Goal: Complete application form

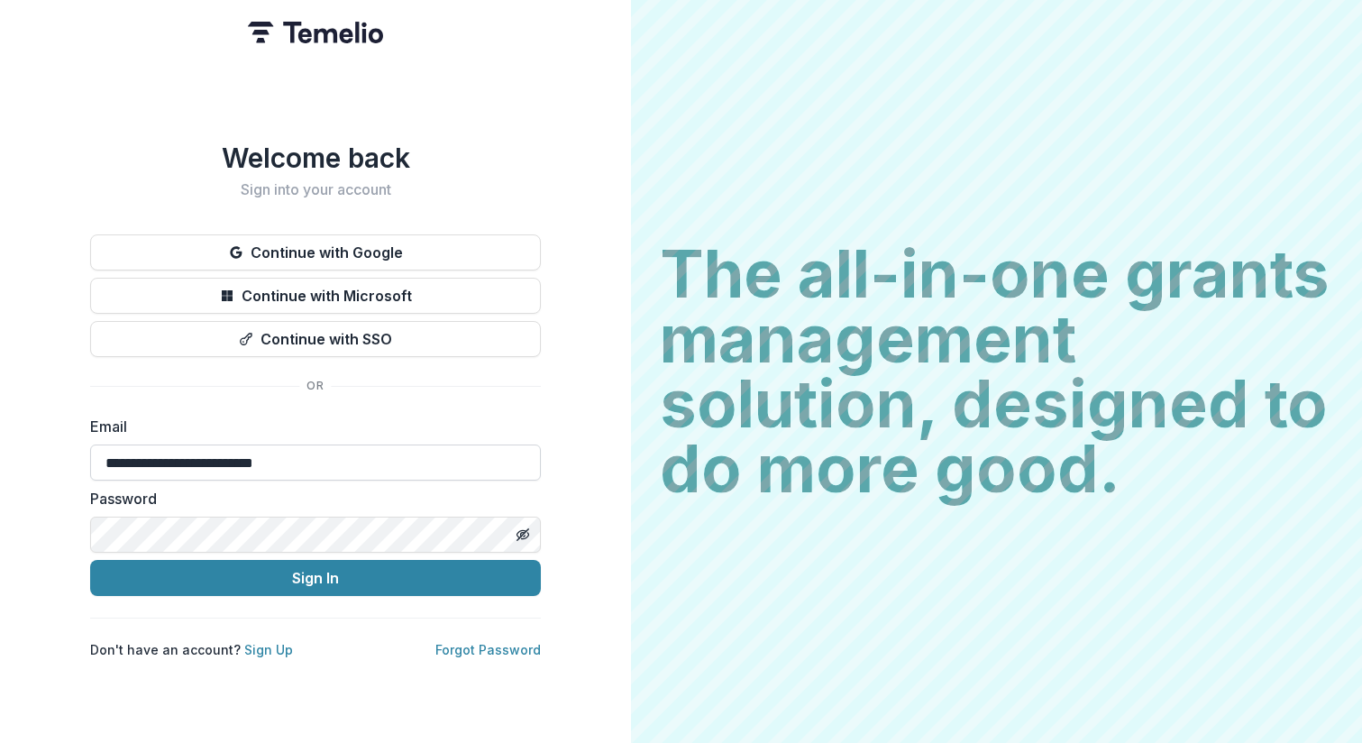
type input "**********"
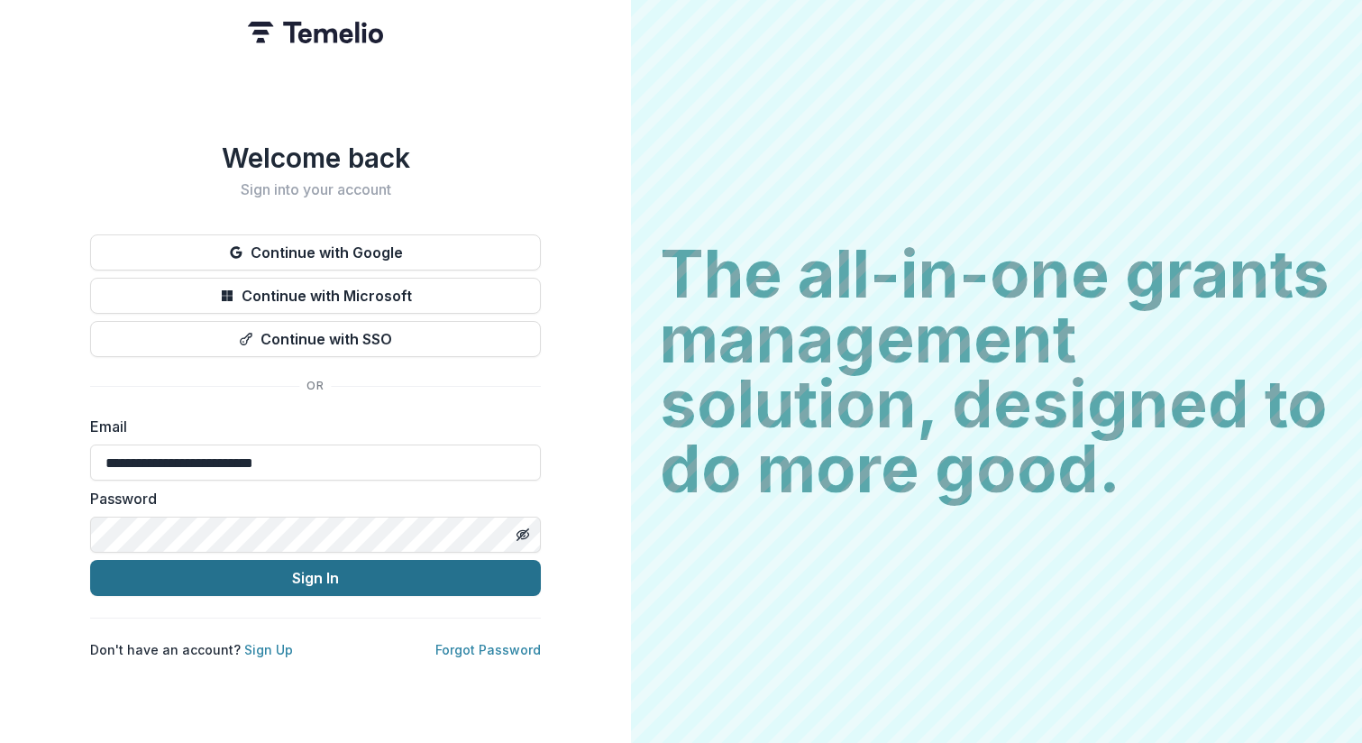
click at [333, 561] on button "Sign In" at bounding box center [315, 578] width 451 height 36
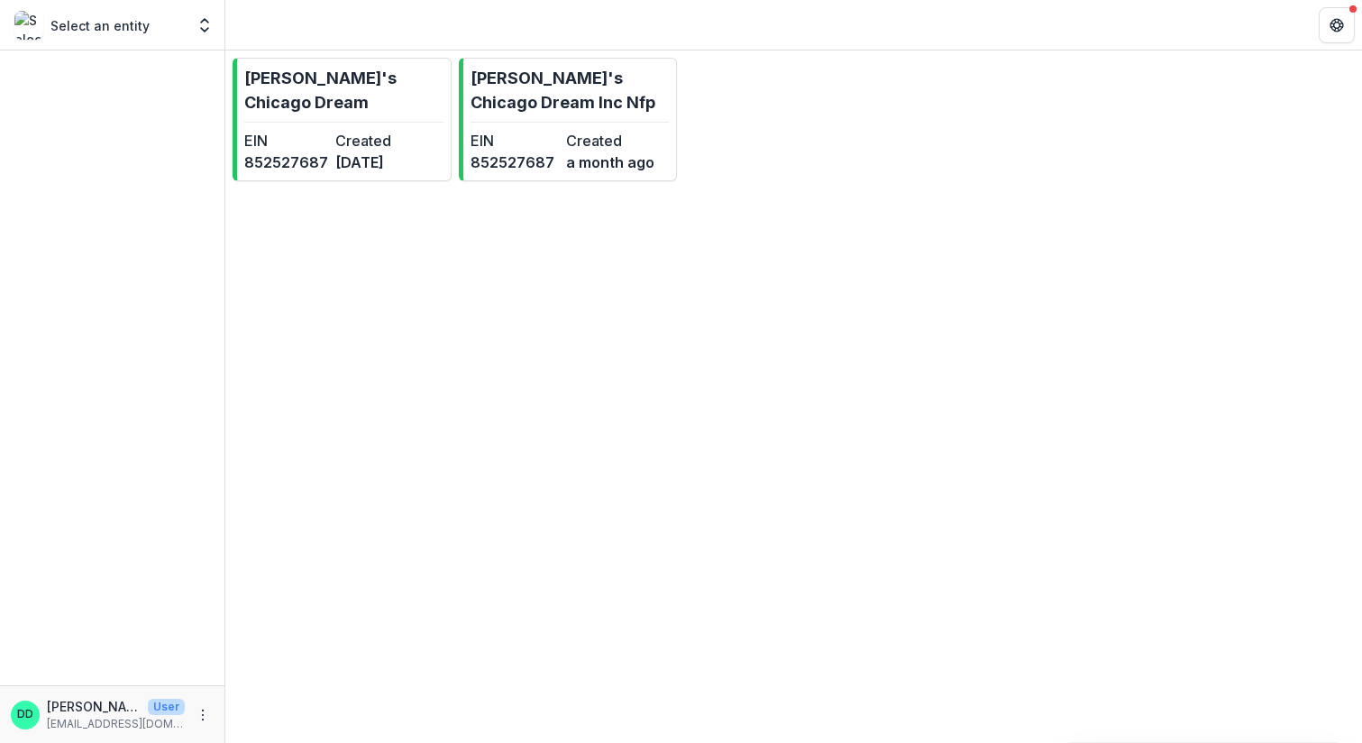
drag, startPoint x: 111, startPoint y: 31, endPoint x: 120, endPoint y: 32, distance: 9.1
click at [112, 31] on p "Select an entity" at bounding box center [99, 25] width 99 height 19
click at [205, 28] on icon "Open entity switcher" at bounding box center [205, 25] width 18 height 18
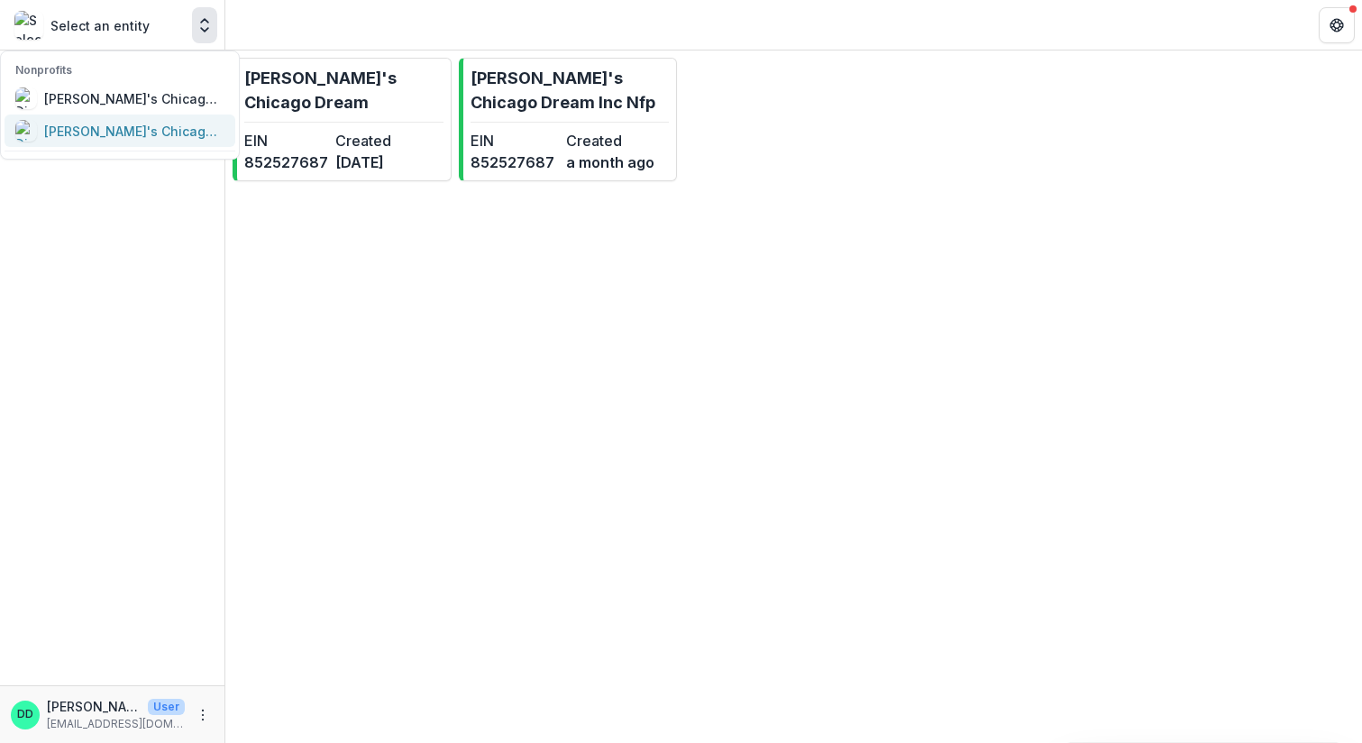
click at [172, 136] on div "[PERSON_NAME]'s Chicago Dream Inc Nfp" at bounding box center [134, 131] width 180 height 19
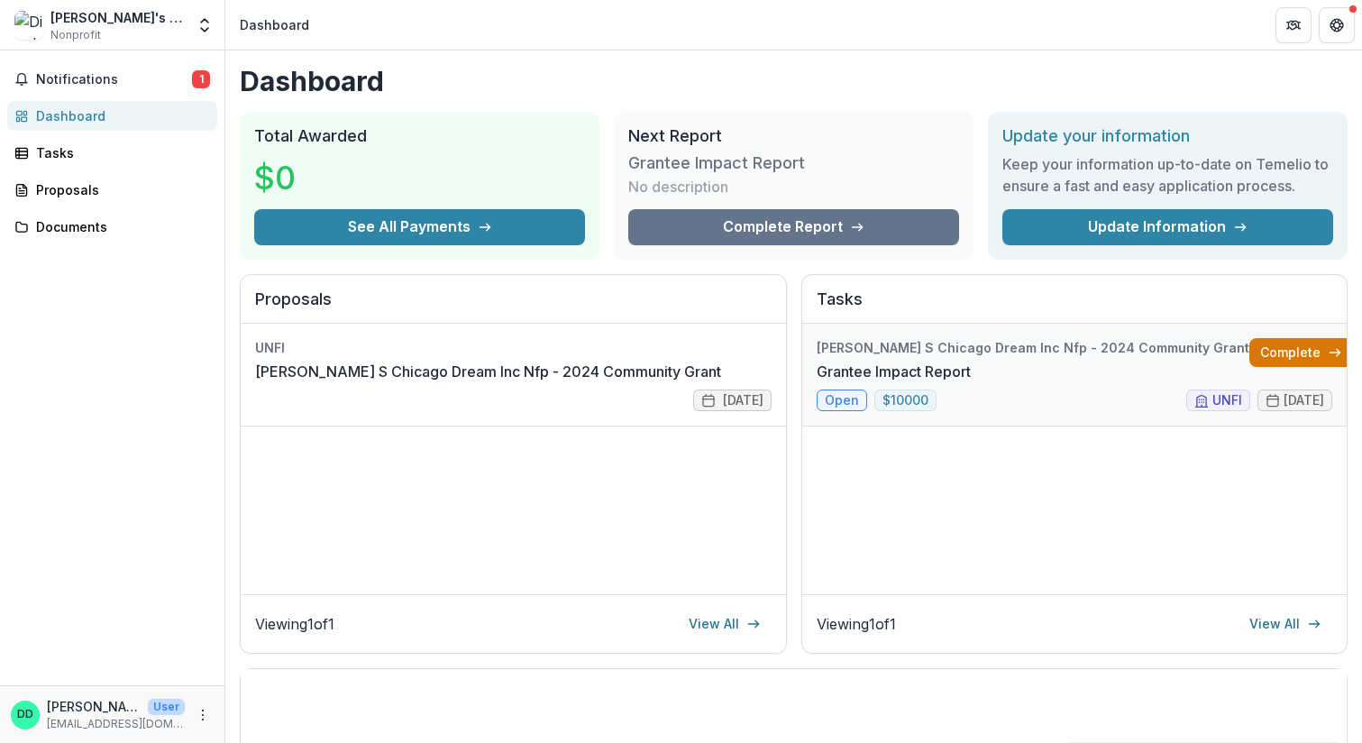
click at [1264, 351] on link "Complete" at bounding box center [1301, 352] width 104 height 29
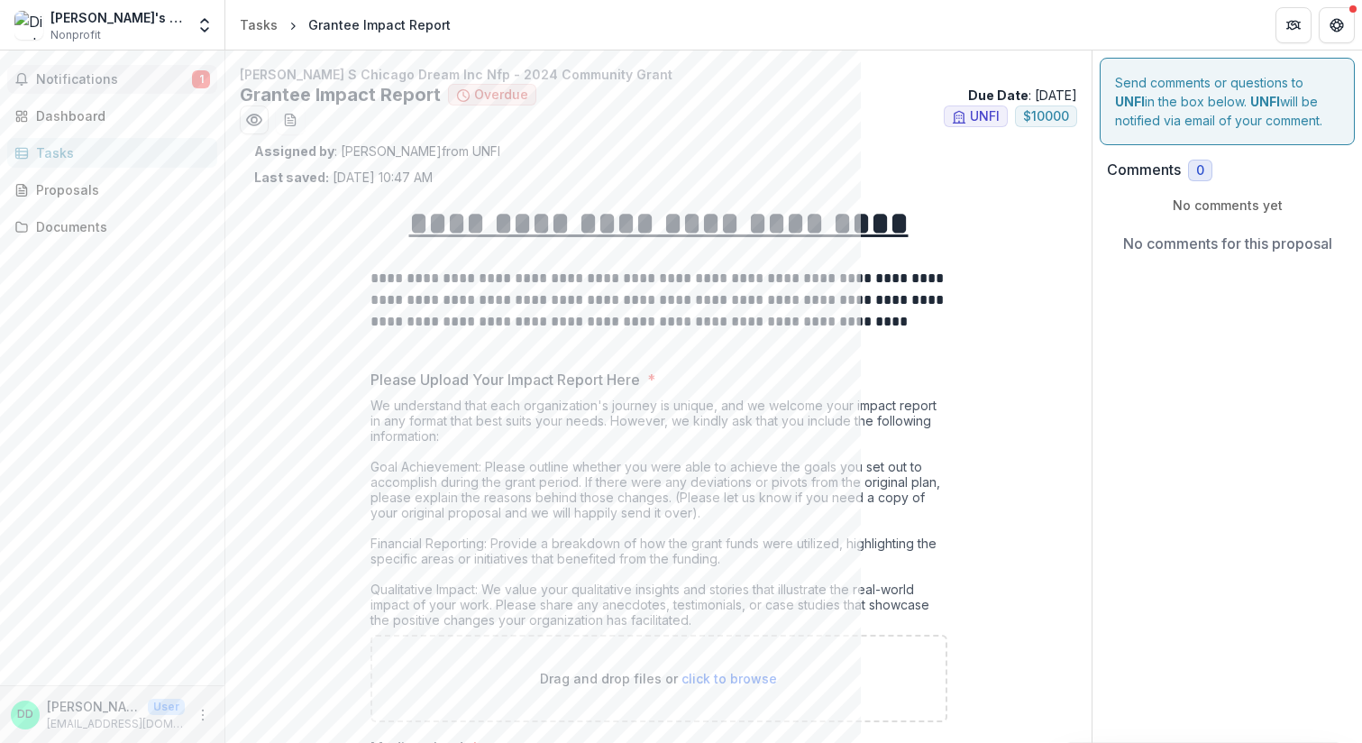
click at [89, 80] on span "Notifications" at bounding box center [114, 79] width 156 height 15
click at [80, 115] on div "Dashboard" at bounding box center [119, 115] width 167 height 19
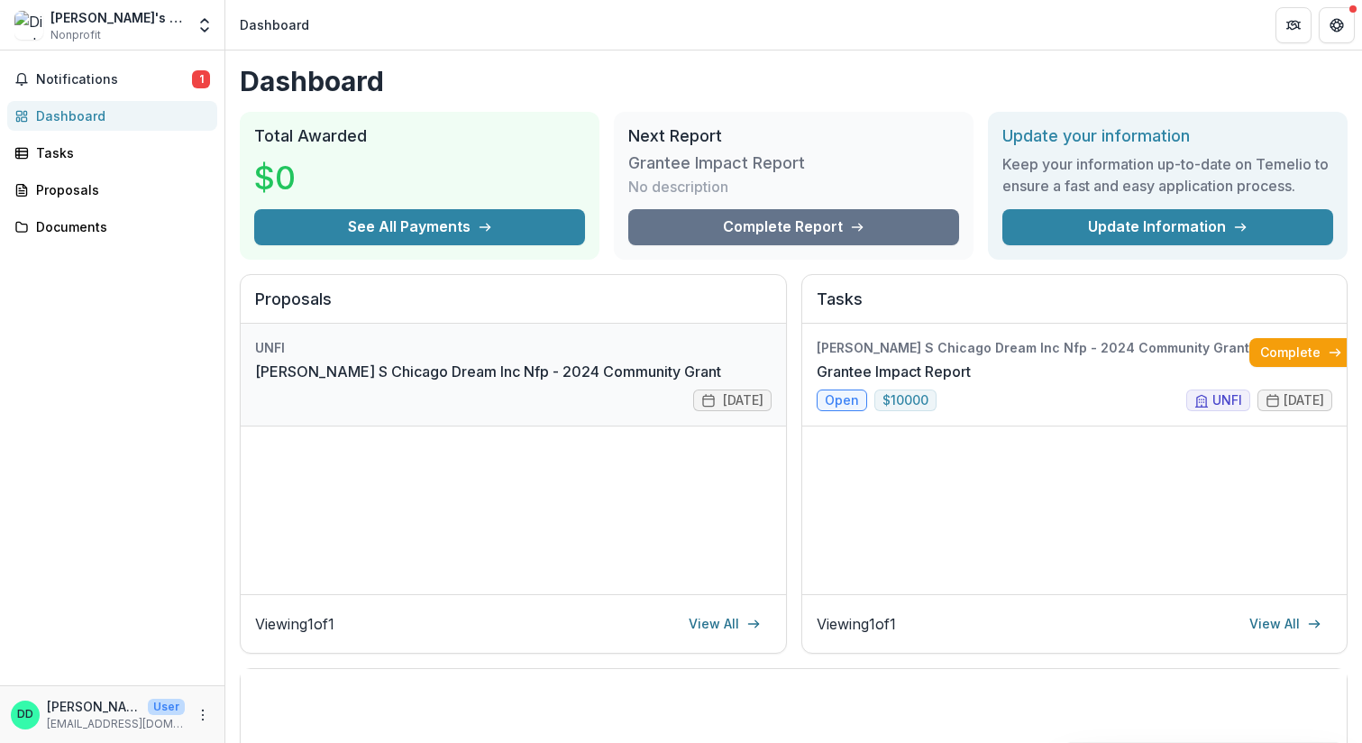
click at [504, 376] on link "[PERSON_NAME] S Chicago Dream Inc Nfp - 2024 Community Grant" at bounding box center [488, 372] width 466 height 22
click at [1329, 352] on line at bounding box center [1334, 352] width 10 height 0
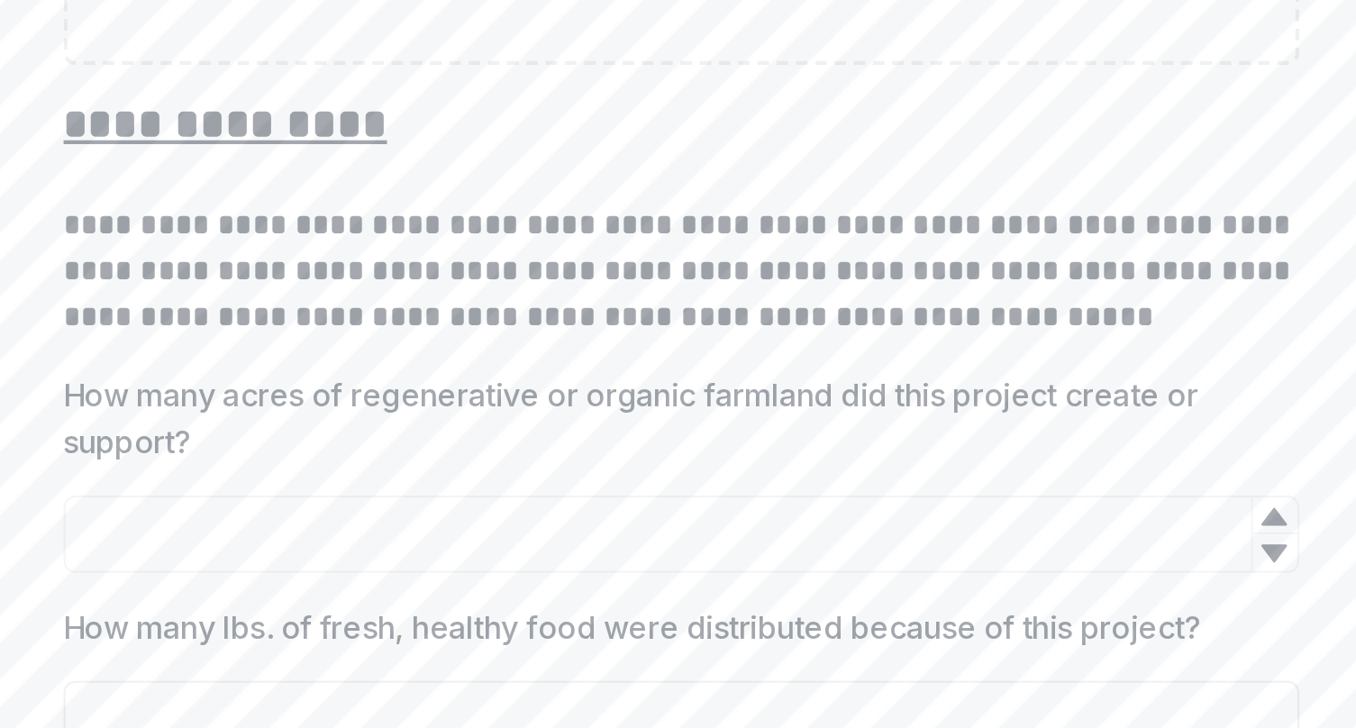
scroll to position [682, 0]
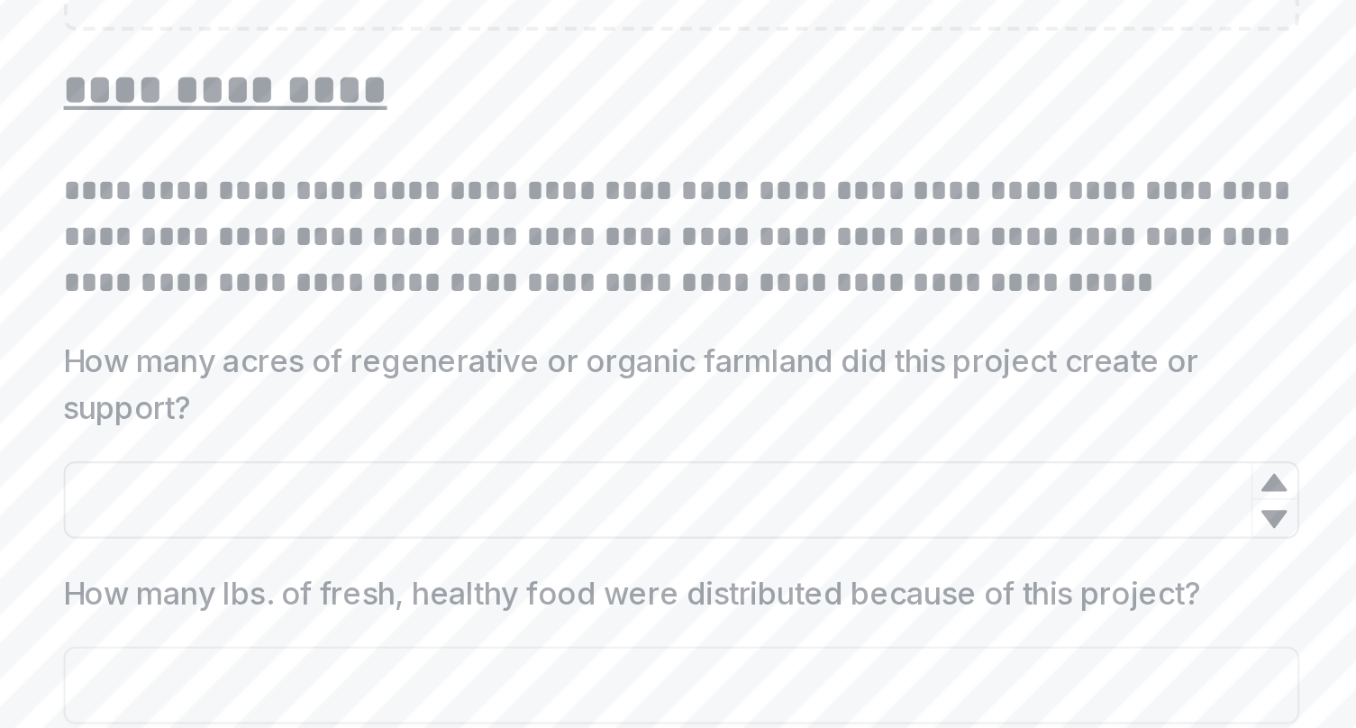
click at [368, 440] on input "How many acres of regenerative or organic farmland did this project create or s…" at bounding box center [656, 458] width 577 height 36
click at [535, 440] on input "How many acres of regenerative or organic farmland did this project create or s…" at bounding box center [656, 458] width 577 height 36
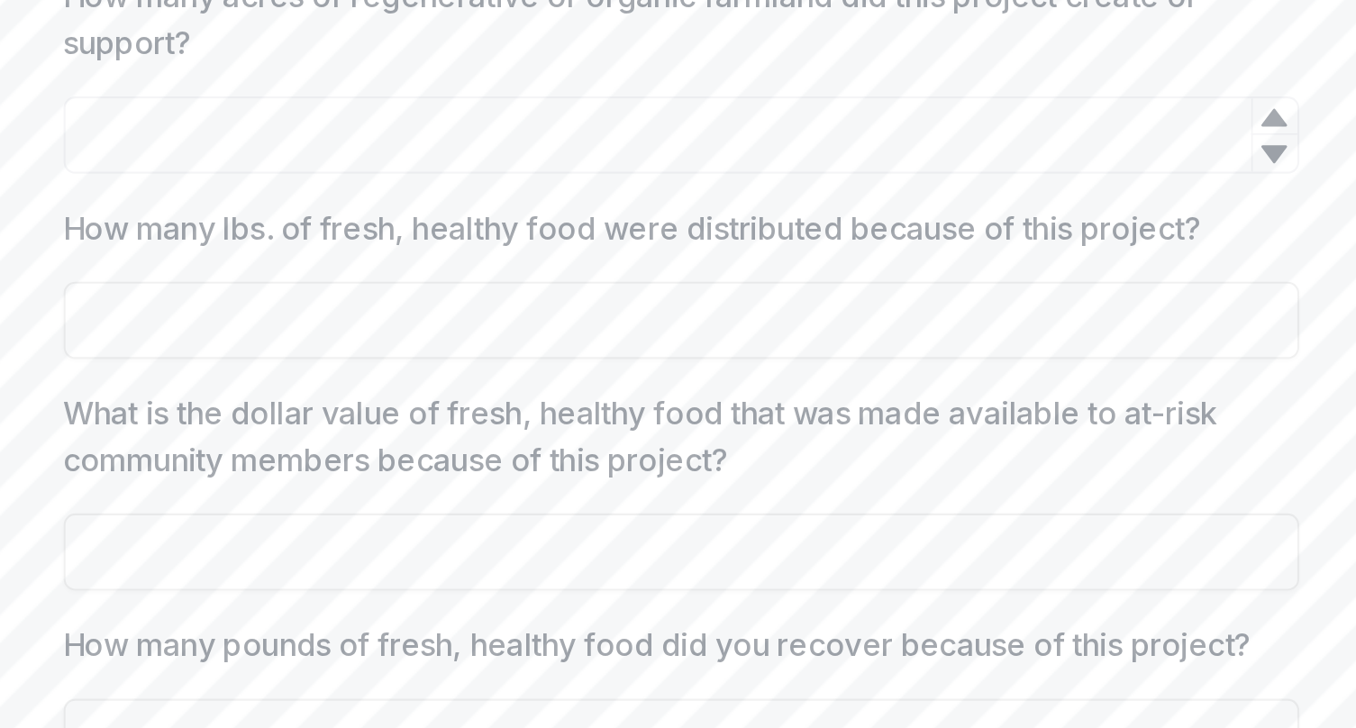
scroll to position [854, 0]
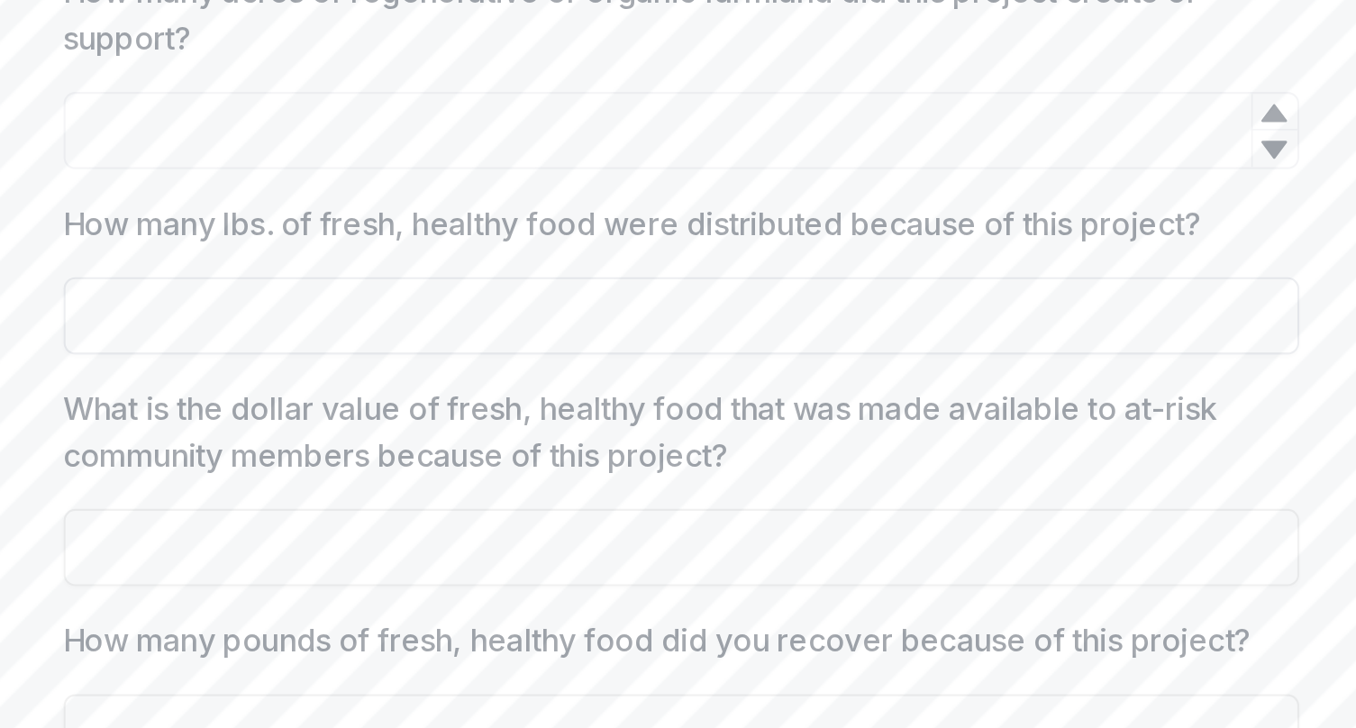
click at [368, 354] on input "How many lbs. of fresh, healthy food were distributed because of this project?" at bounding box center [656, 372] width 577 height 36
click at [371, 268] on input "How many acres of regenerative or organic farmland did this project create or s…" at bounding box center [656, 286] width 577 height 36
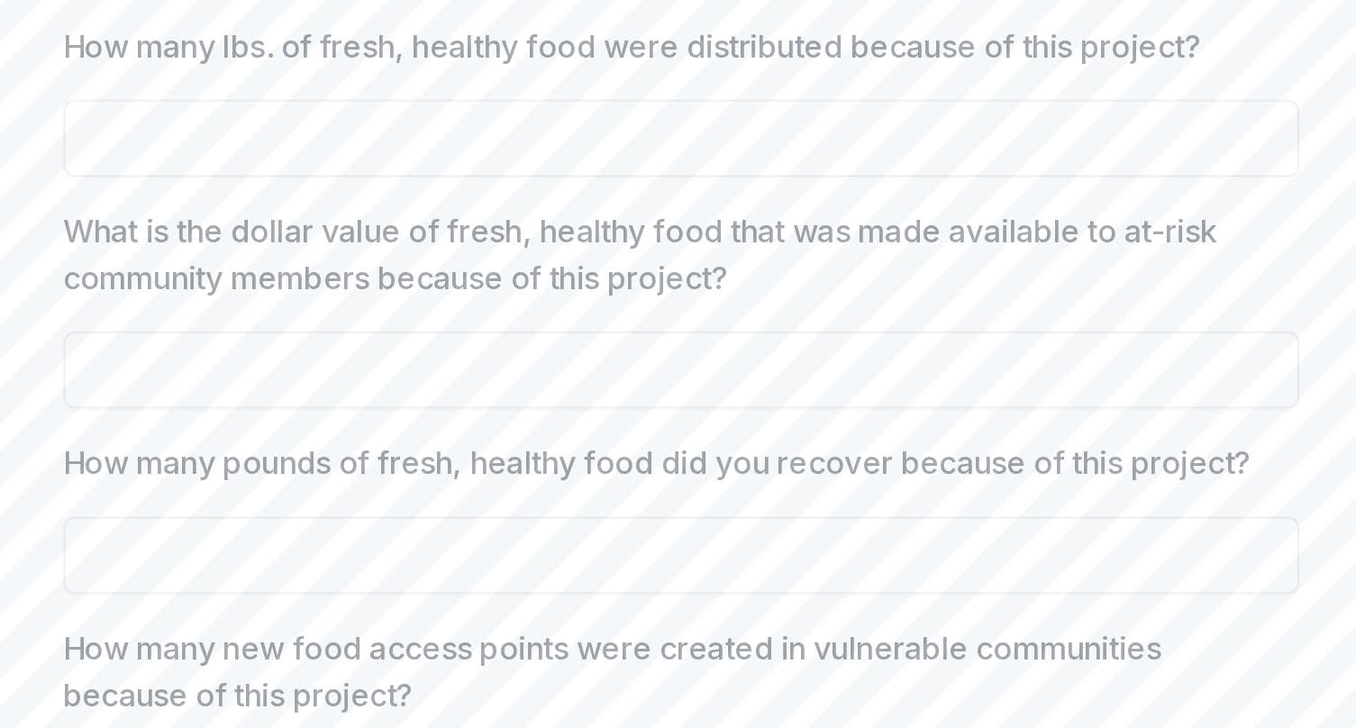
scroll to position [940, 0]
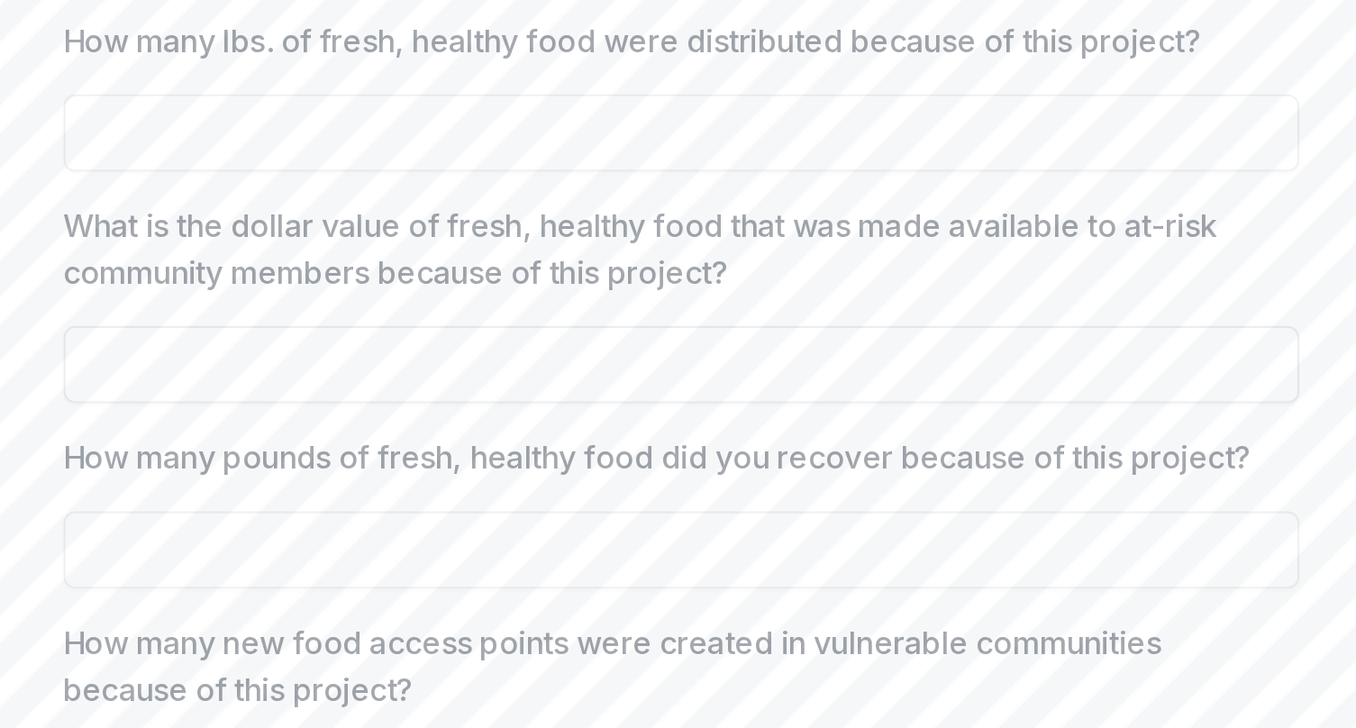
click at [368, 377] on input "What is the dollar value of fresh, healthy food that was made available to at-r…" at bounding box center [656, 395] width 577 height 36
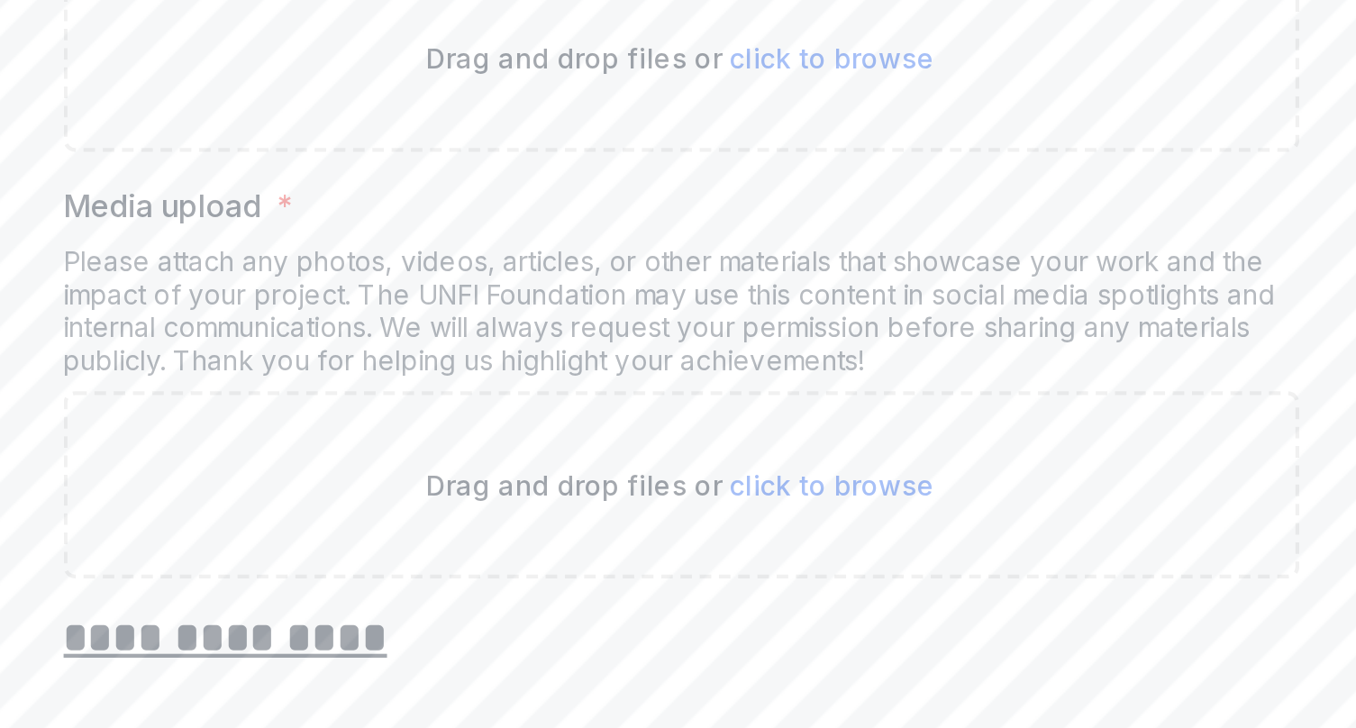
scroll to position [320, 0]
click at [679, 550] on span "click to browse" at bounding box center [727, 557] width 96 height 15
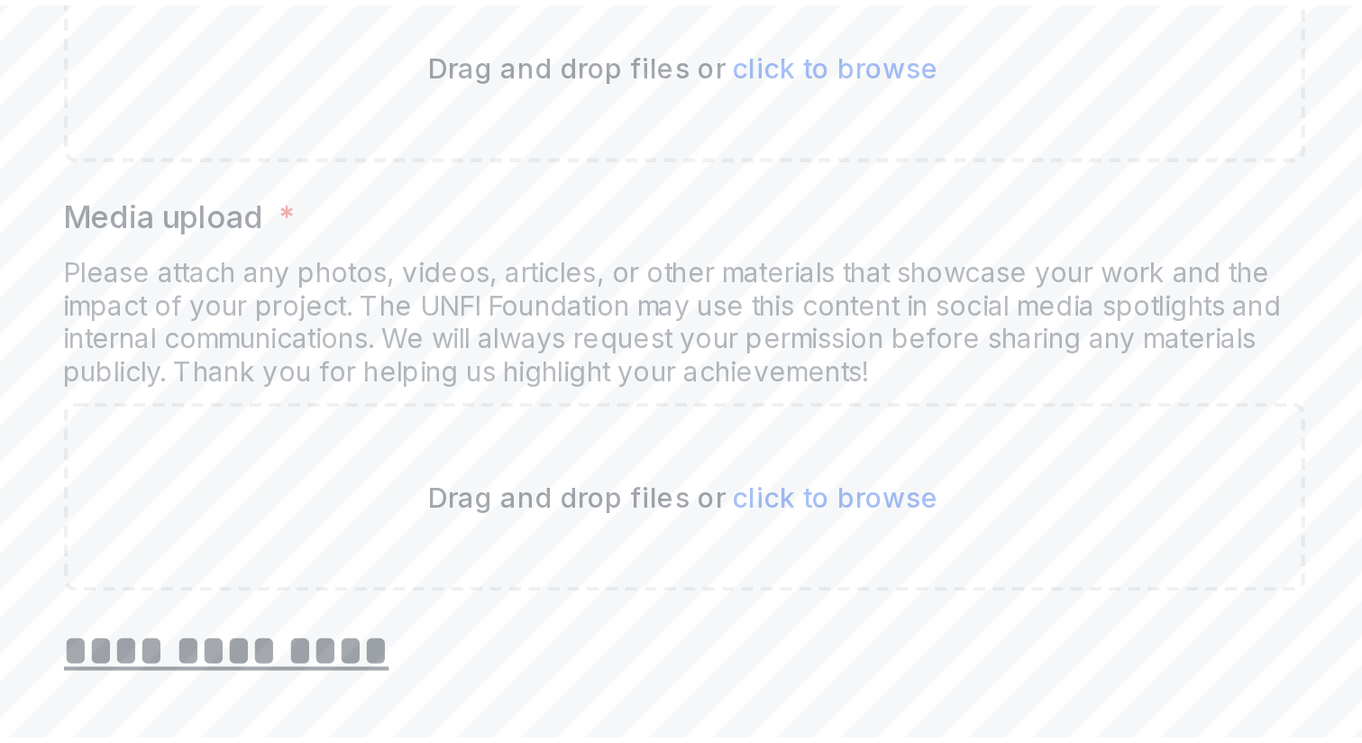
scroll to position [242, 0]
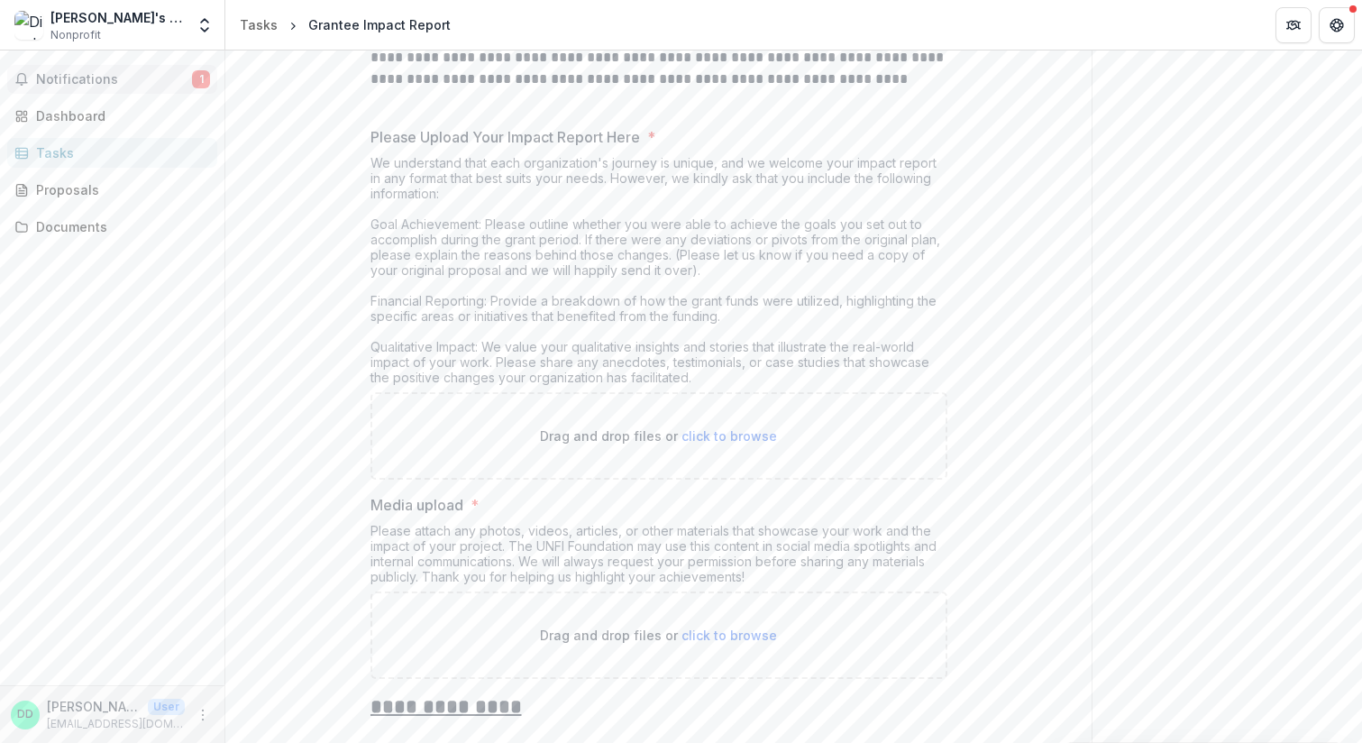
click at [99, 74] on span "Notifications" at bounding box center [114, 79] width 156 height 15
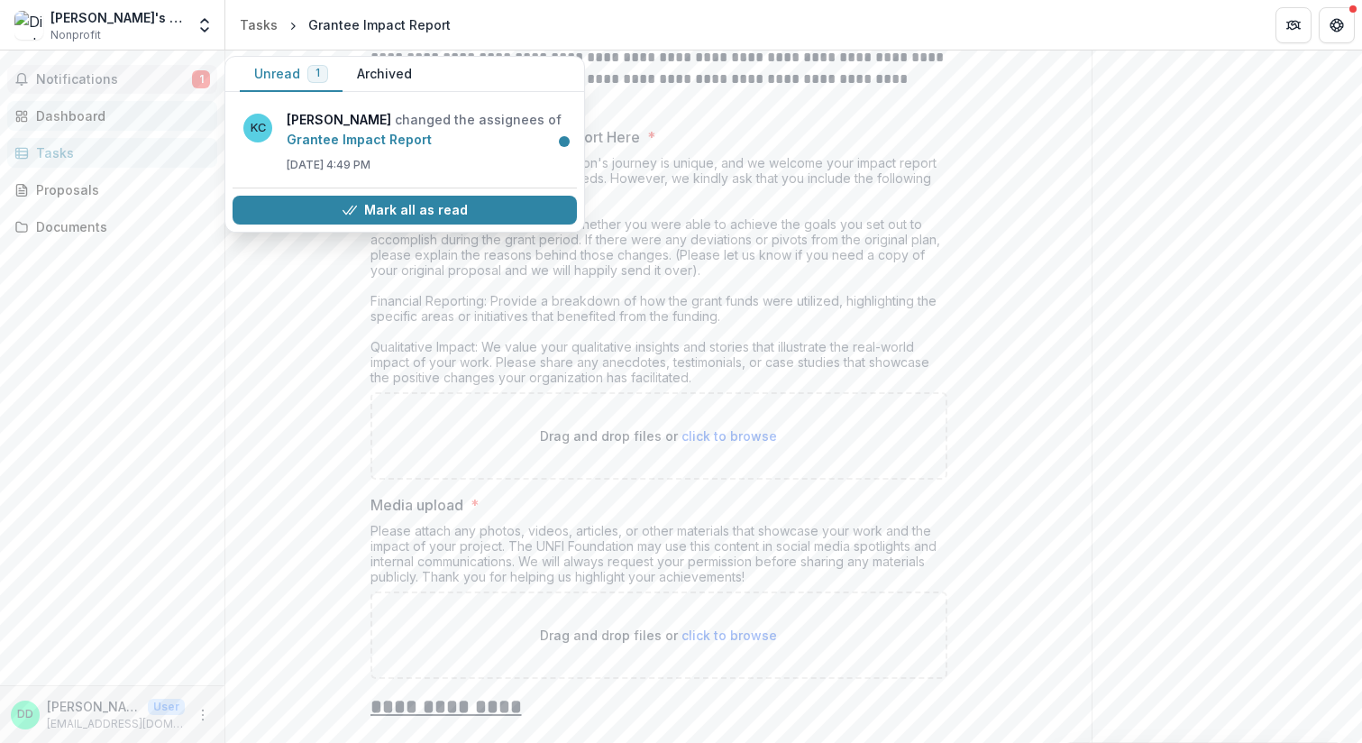
click at [83, 113] on div "Dashboard" at bounding box center [119, 115] width 167 height 19
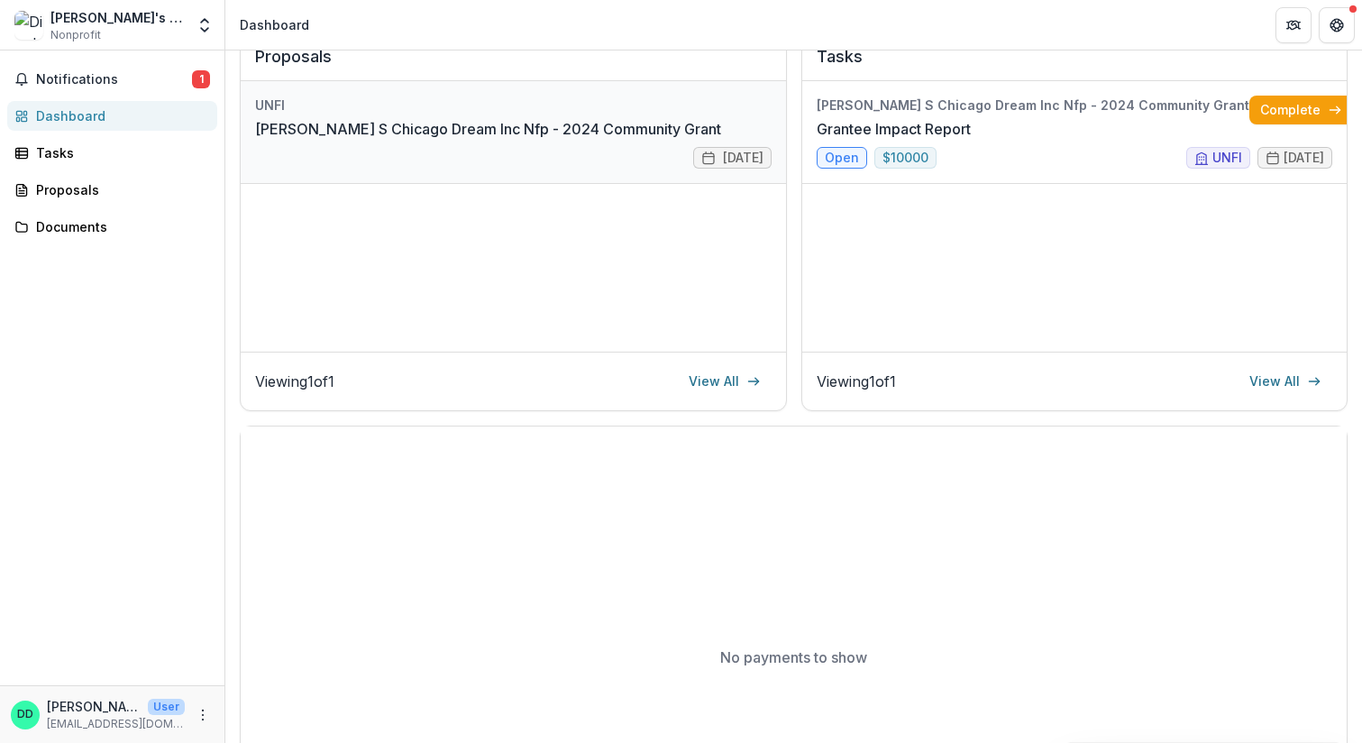
click at [485, 133] on link "[PERSON_NAME] S Chicago Dream Inc Nfp - 2024 Community Grant" at bounding box center [488, 129] width 466 height 22
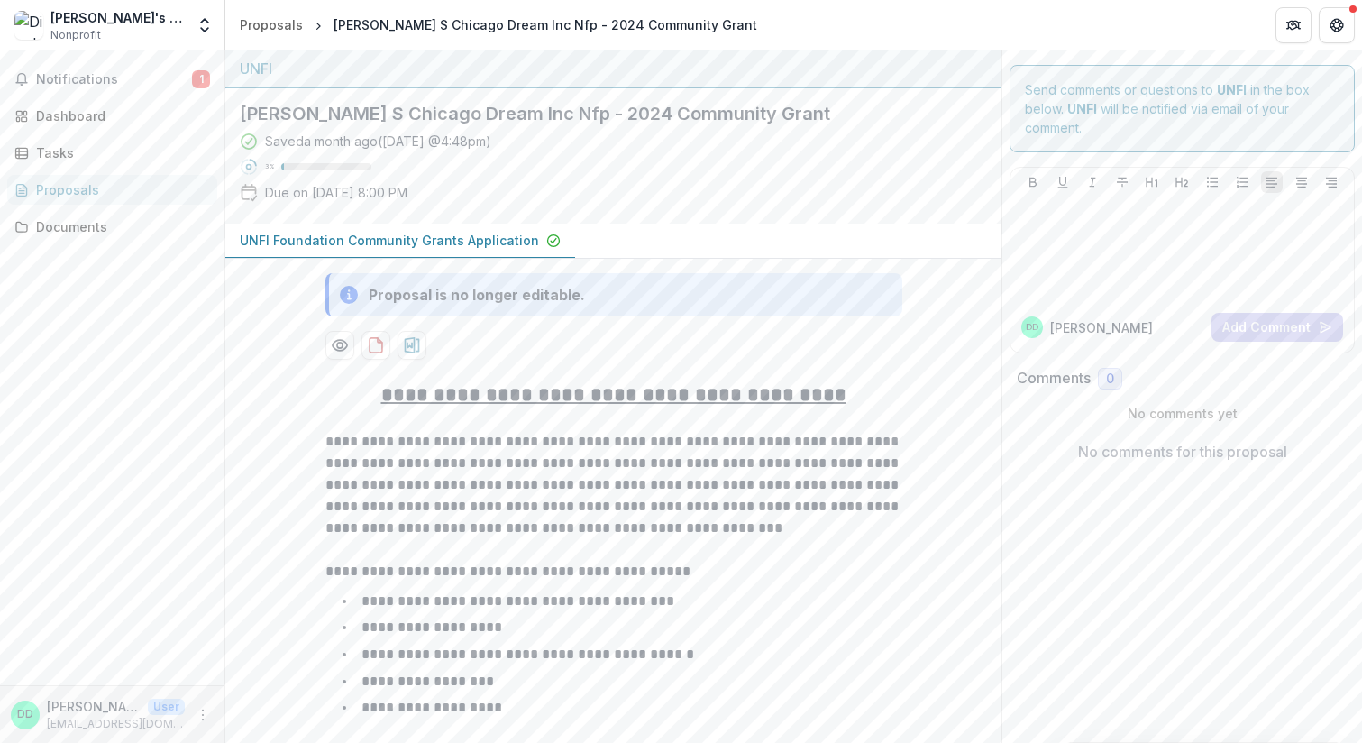
click at [389, 240] on p "UNFI Foundation Community Grants Application" at bounding box center [389, 240] width 299 height 19
click at [186, 79] on span "Notifications" at bounding box center [114, 79] width 156 height 15
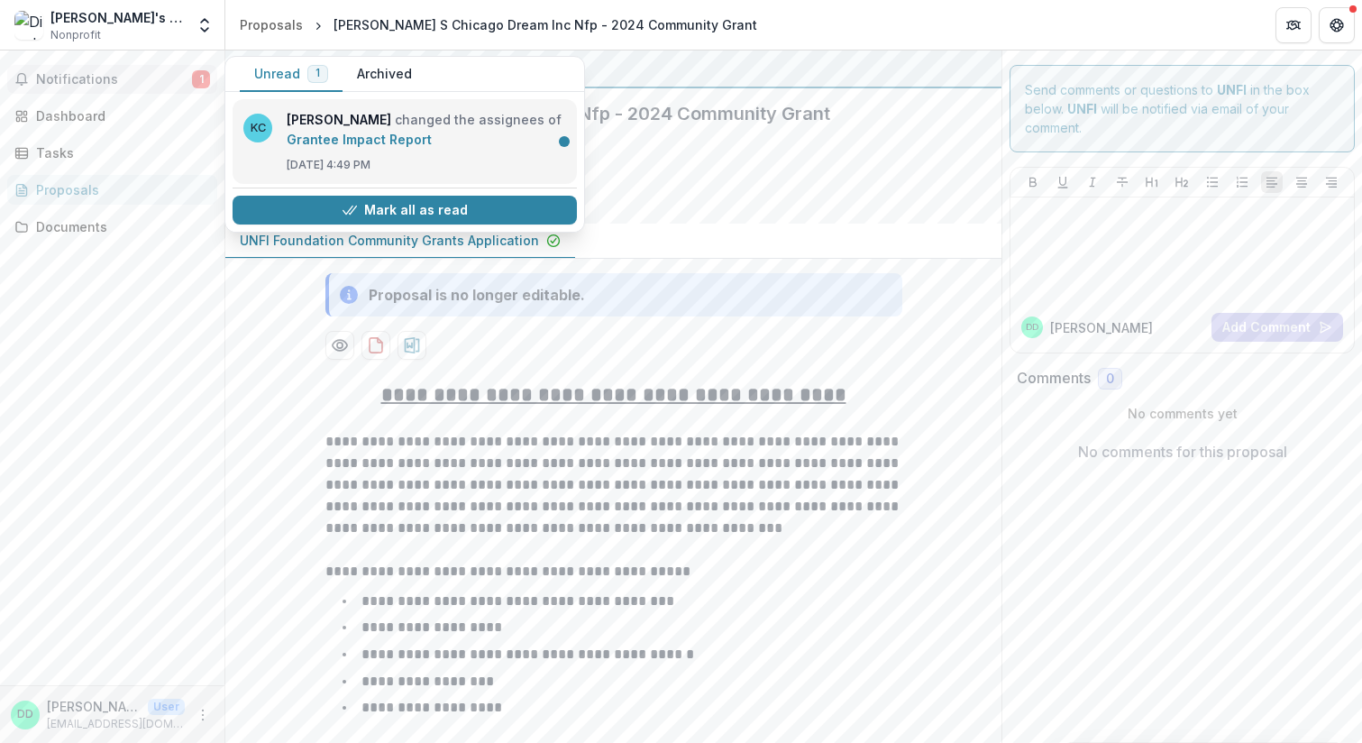
click at [379, 135] on link "Grantee Impact Report" at bounding box center [359, 139] width 145 height 15
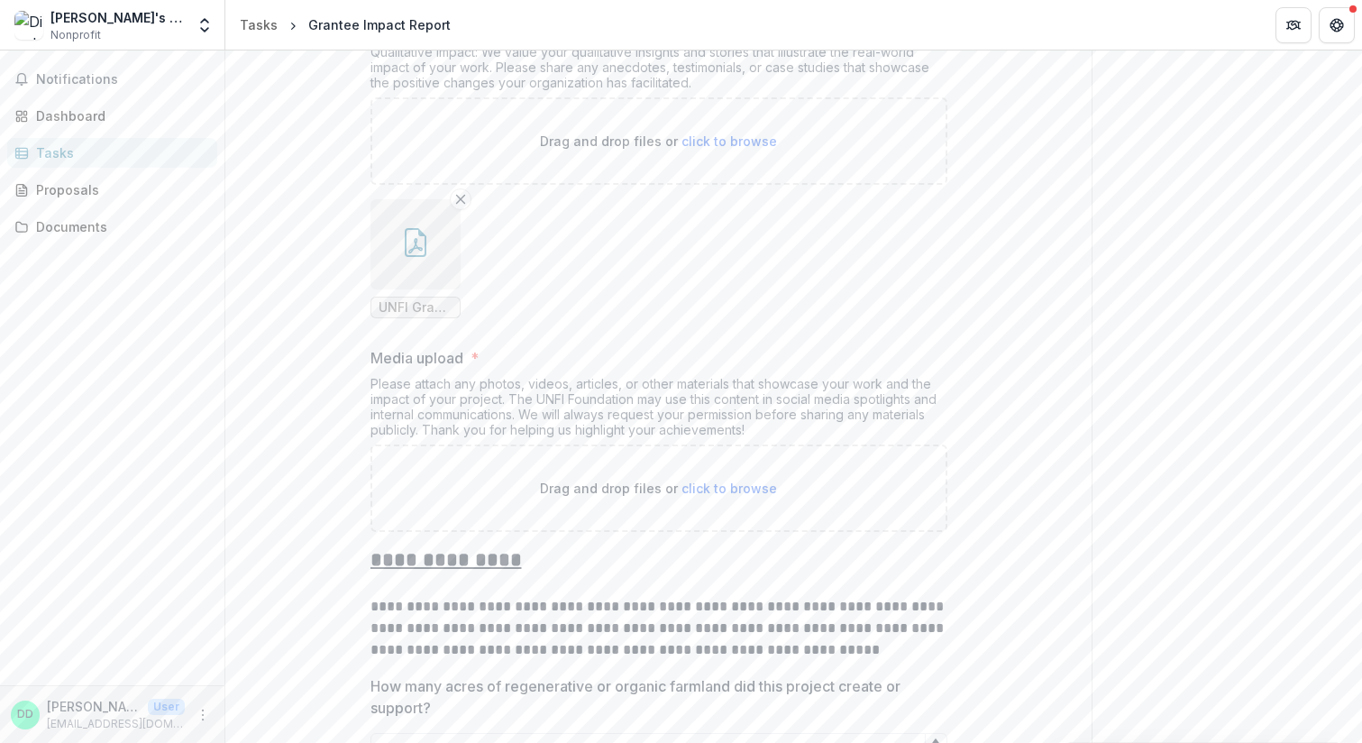
scroll to position [538, 0]
click at [727, 484] on span "click to browse" at bounding box center [729, 486] width 96 height 15
type input "**********"
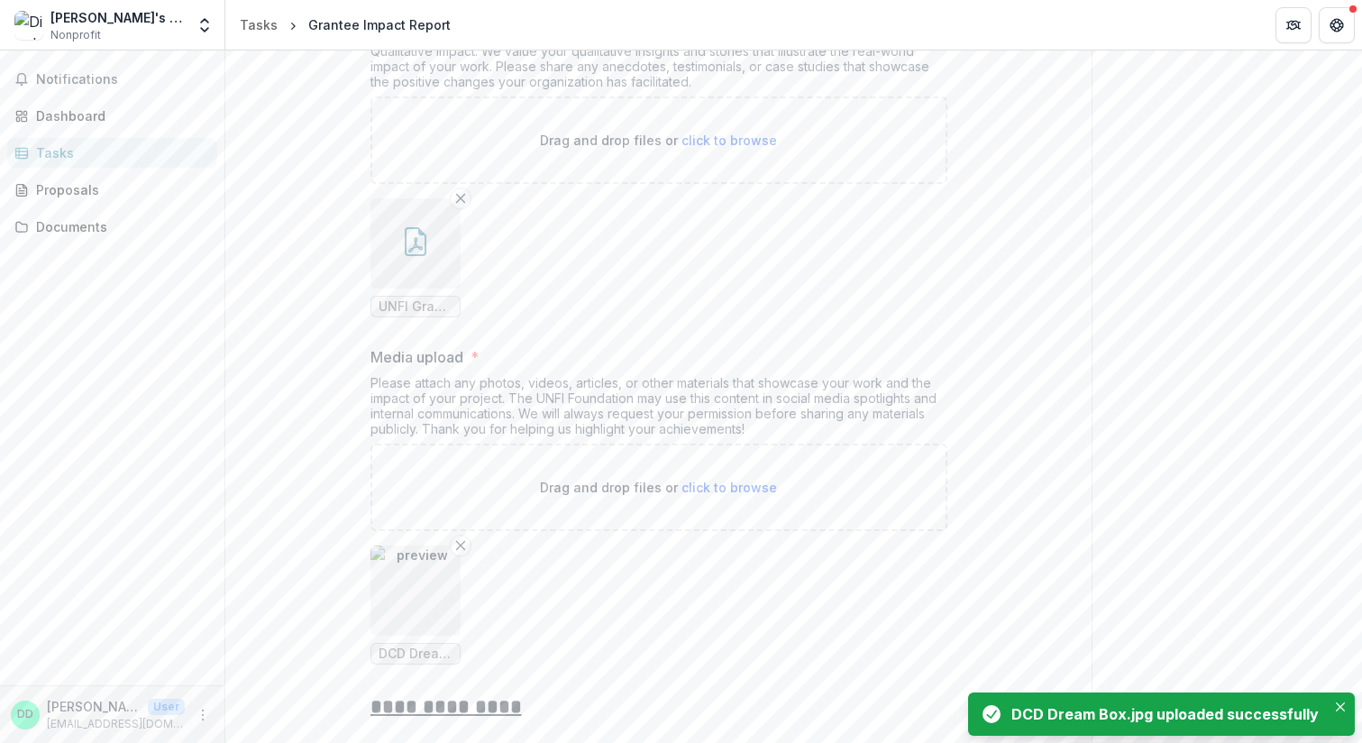
scroll to position [634, 0]
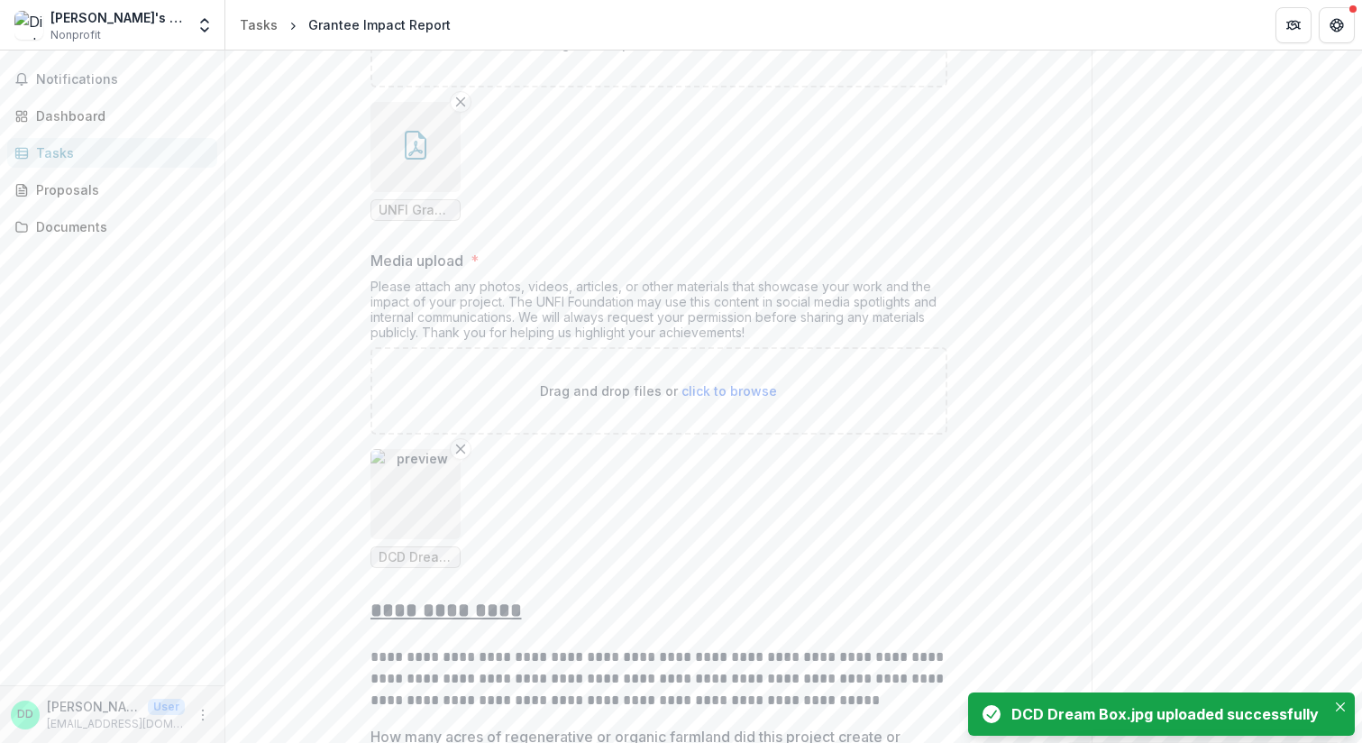
click at [712, 390] on span "click to browse" at bounding box center [729, 390] width 96 height 15
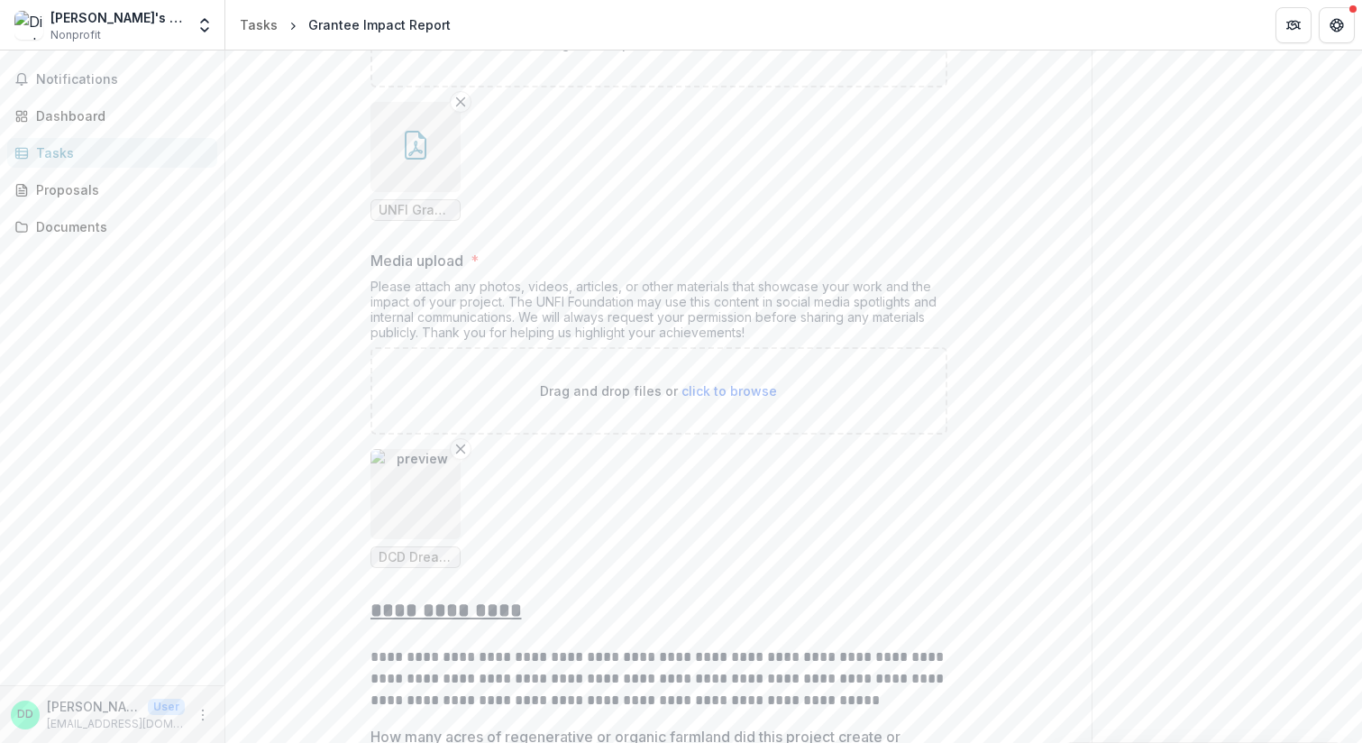
type input "**********"
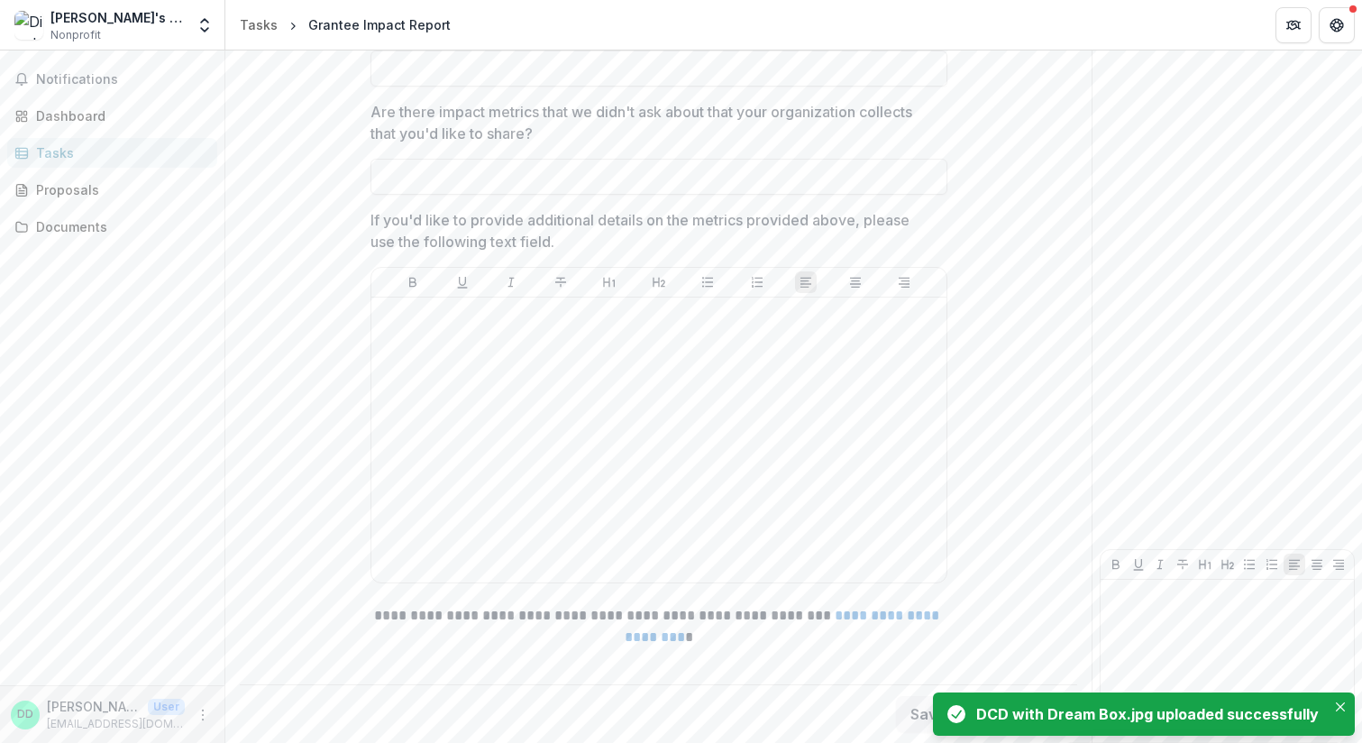
scroll to position [2275, 0]
click at [1350, 705] on button "Close" at bounding box center [1340, 707] width 22 height 22
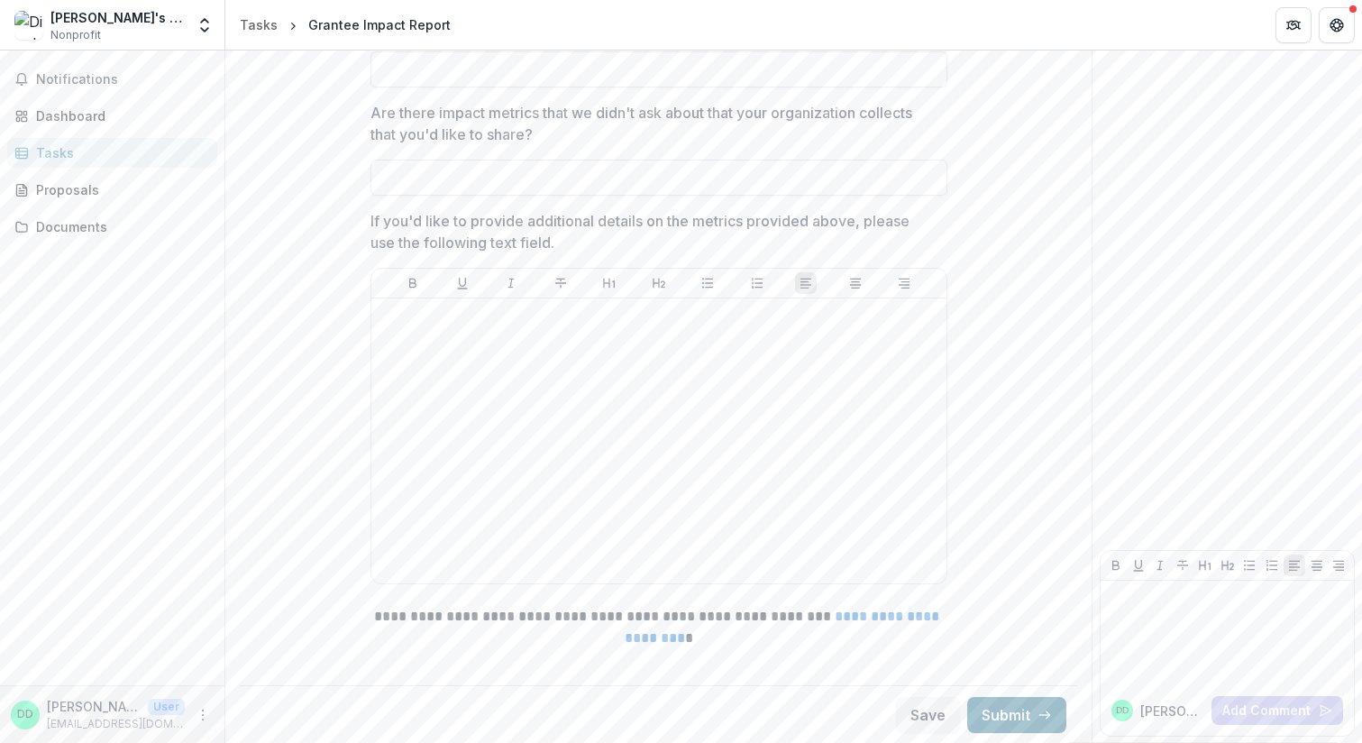
click at [999, 705] on button "Submit" at bounding box center [1016, 715] width 99 height 36
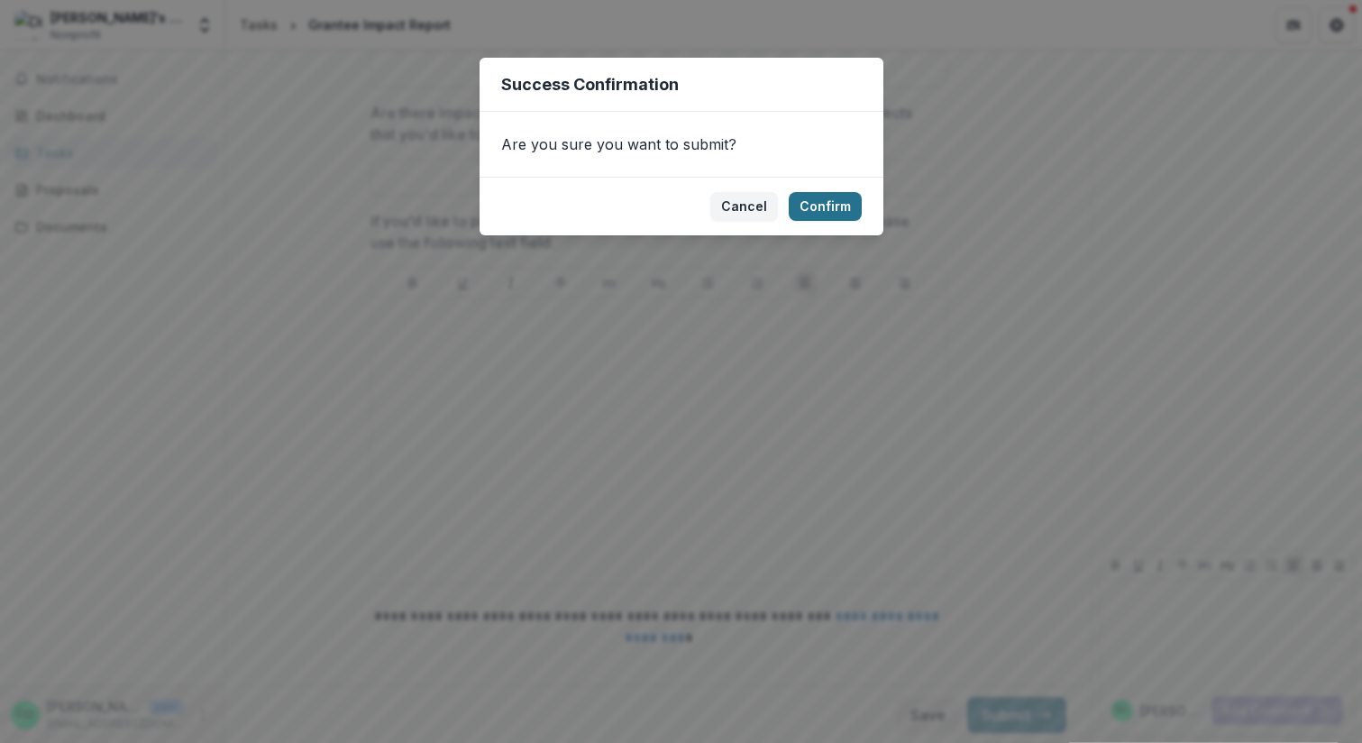
click at [828, 207] on button "Confirm" at bounding box center [825, 206] width 73 height 29
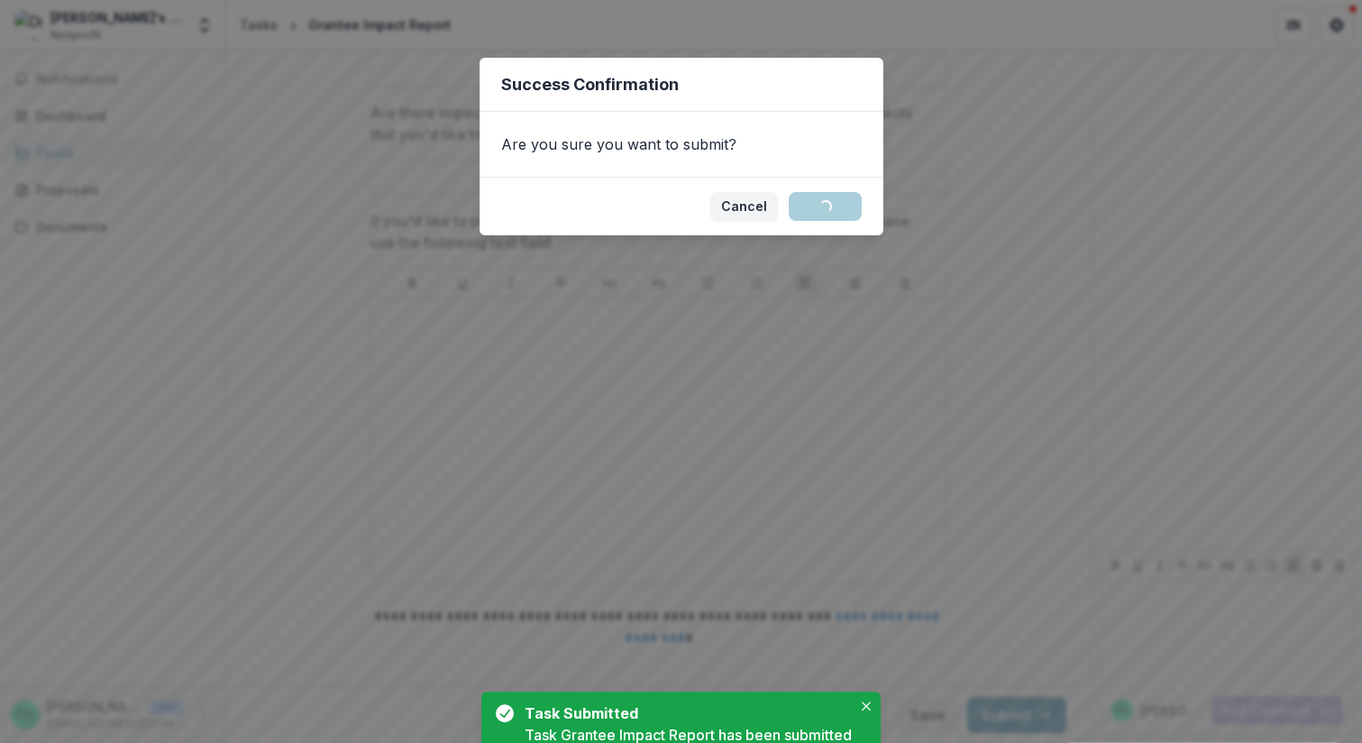
scroll to position [0, 0]
